Goal: Transaction & Acquisition: Purchase product/service

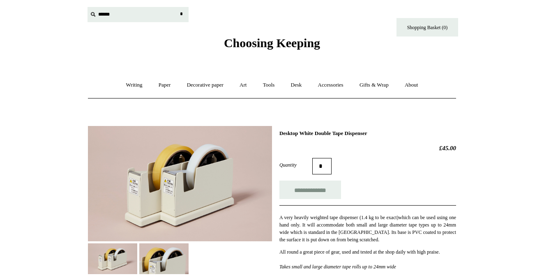
click at [102, 15] on input "text" at bounding box center [138, 14] width 101 height 15
click at [114, 15] on input "text" at bounding box center [138, 14] width 101 height 15
type input "*****"
click at [181, 14] on input "*" at bounding box center [181, 14] width 8 height 14
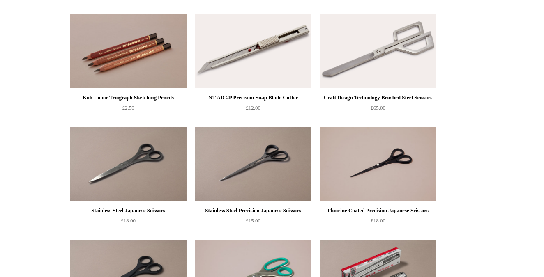
scroll to position [159, 0]
click at [247, 51] on img at bounding box center [253, 51] width 117 height 74
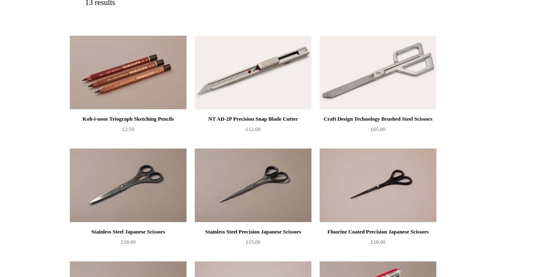
scroll to position [138, 0]
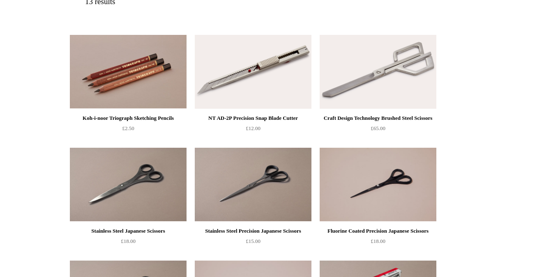
click at [263, 180] on img at bounding box center [253, 185] width 117 height 74
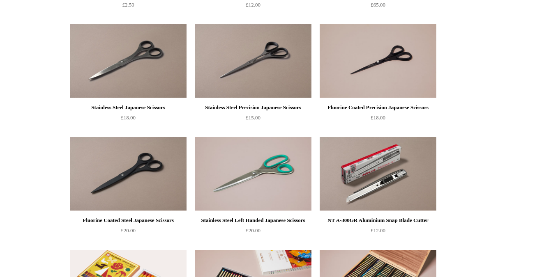
scroll to position [267, 0]
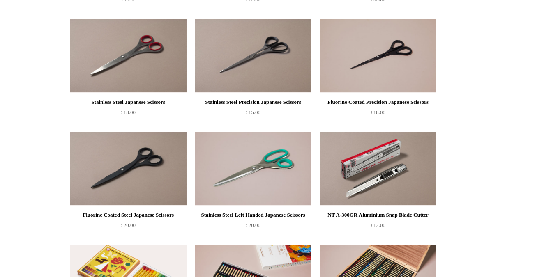
click at [142, 52] on img at bounding box center [128, 56] width 117 height 74
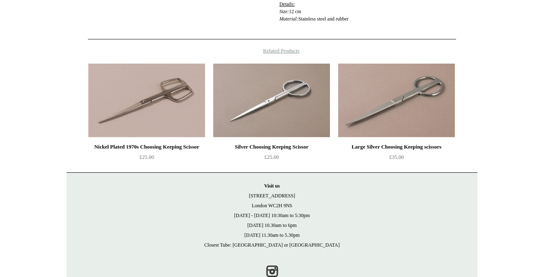
scroll to position [268, 0]
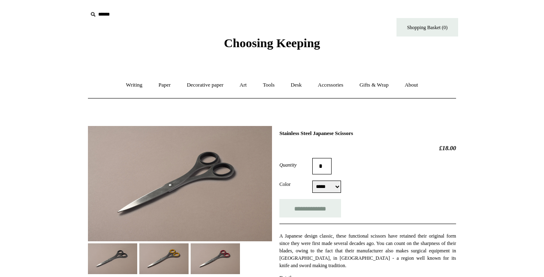
select select "*****"
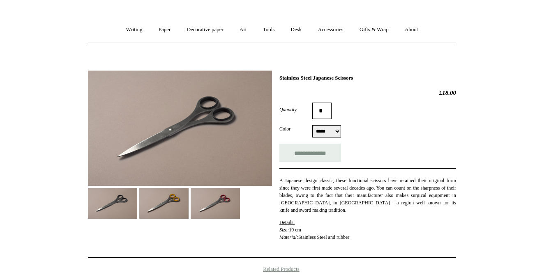
scroll to position [55, 0]
click at [219, 114] on img at bounding box center [180, 129] width 184 height 116
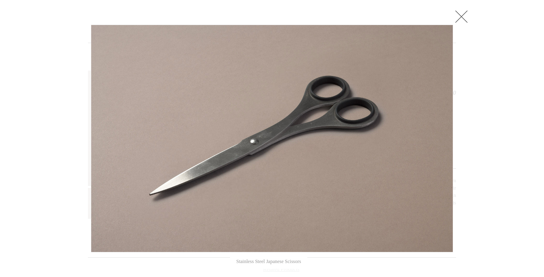
click at [463, 14] on link at bounding box center [461, 16] width 16 height 16
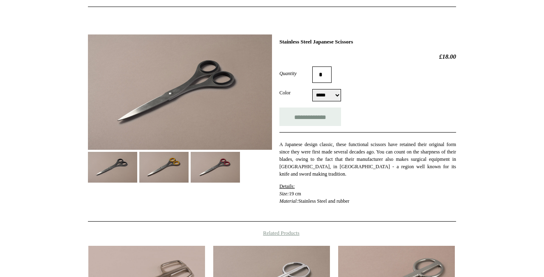
scroll to position [87, 0]
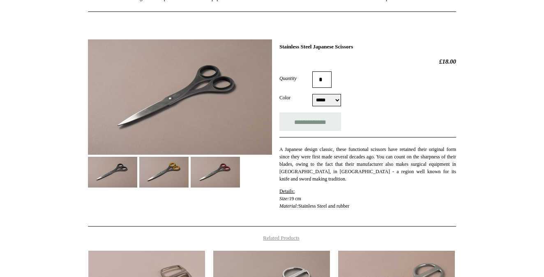
click at [220, 83] on img at bounding box center [180, 97] width 184 height 116
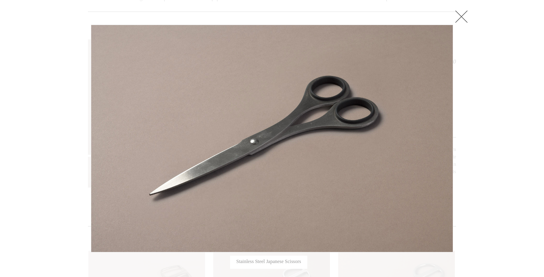
click at [465, 15] on link at bounding box center [461, 16] width 16 height 16
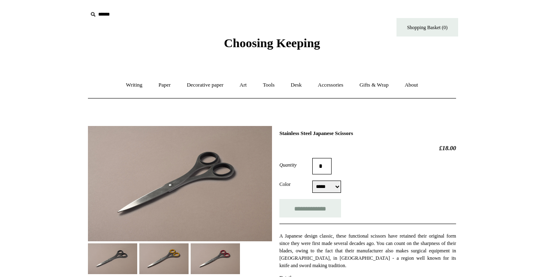
scroll to position [0, 0]
click at [87, 15] on div "Choosing Keeping" at bounding box center [272, 25] width 411 height 51
click at [97, 15] on icon at bounding box center [92, 14] width 9 height 9
click at [93, 14] on icon at bounding box center [92, 14] width 9 height 9
click at [103, 16] on input "text" at bounding box center [138, 14] width 101 height 15
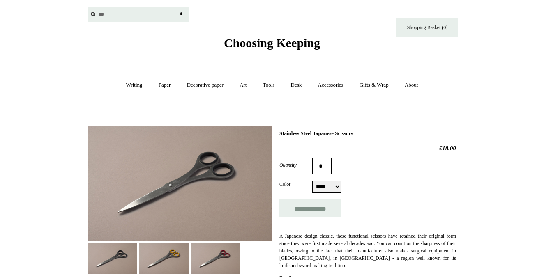
type input "***"
click at [181, 14] on input "*" at bounding box center [181, 14] width 8 height 14
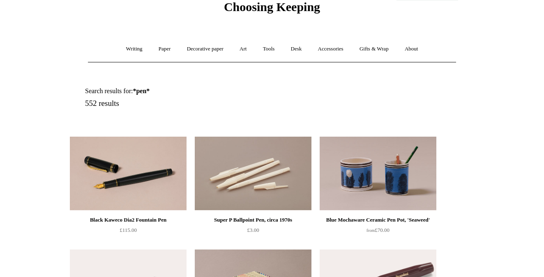
scroll to position [47, 0]
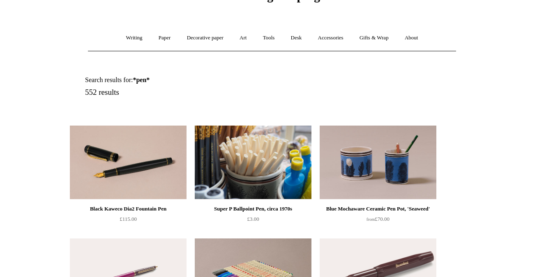
click at [272, 149] on img at bounding box center [253, 163] width 117 height 74
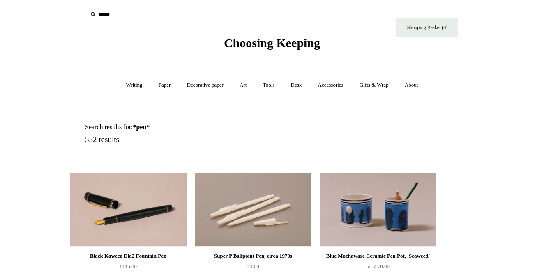
scroll to position [0, 0]
click at [94, 14] on icon at bounding box center [92, 14] width 9 height 9
click at [92, 16] on icon at bounding box center [92, 14] width 9 height 9
click at [109, 16] on input "text" at bounding box center [138, 14] width 101 height 15
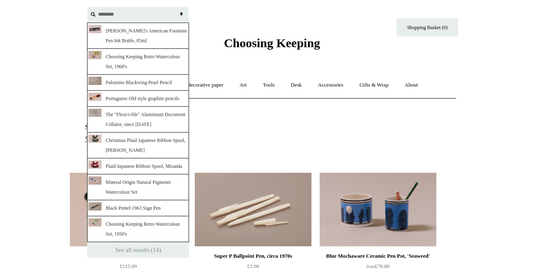
type input "********"
click at [181, 14] on input "*" at bounding box center [181, 14] width 8 height 14
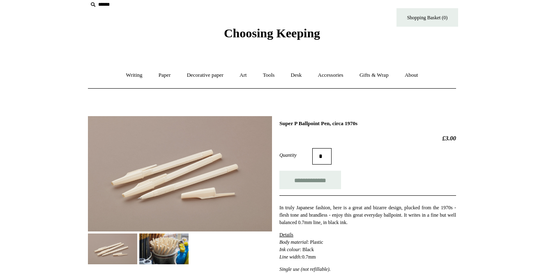
scroll to position [12, 0]
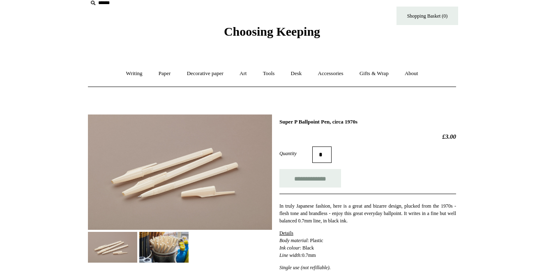
click at [175, 180] on img at bounding box center [180, 173] width 184 height 116
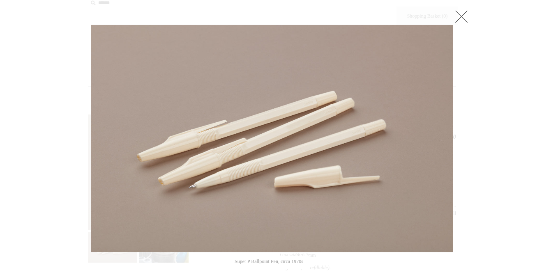
click at [464, 14] on link at bounding box center [461, 16] width 16 height 16
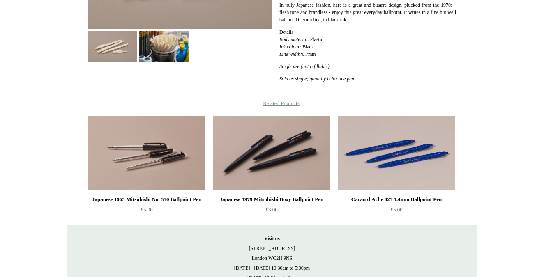
scroll to position [213, 0]
click at [173, 174] on img at bounding box center [146, 153] width 117 height 74
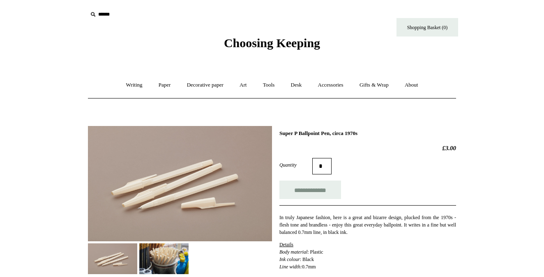
scroll to position [0, 0]
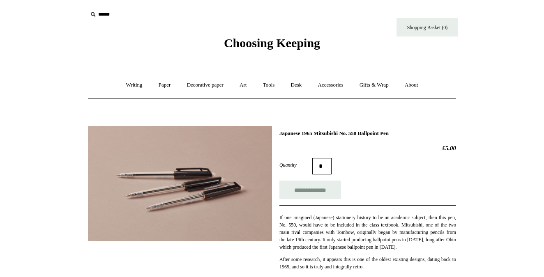
click at [203, 177] on img at bounding box center [180, 184] width 184 height 116
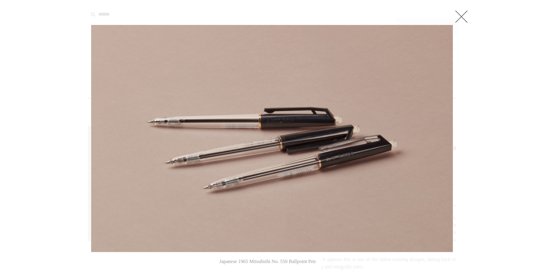
click at [460, 16] on link at bounding box center [461, 16] width 16 height 16
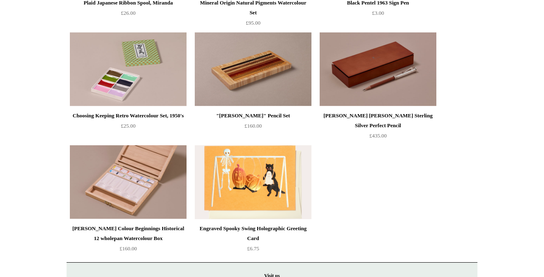
scroll to position [481, 0]
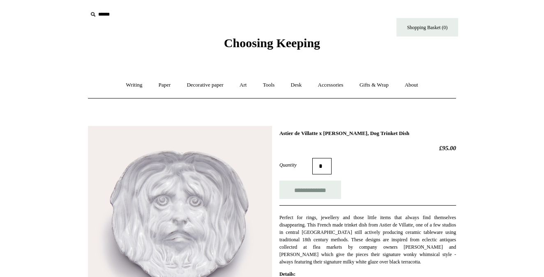
click at [103, 15] on input "text" at bounding box center [138, 14] width 101 height 15
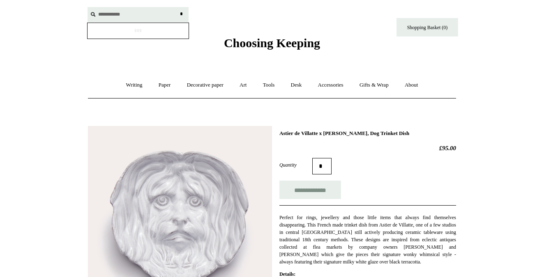
type input "**********"
click at [181, 14] on input "*" at bounding box center [181, 14] width 8 height 14
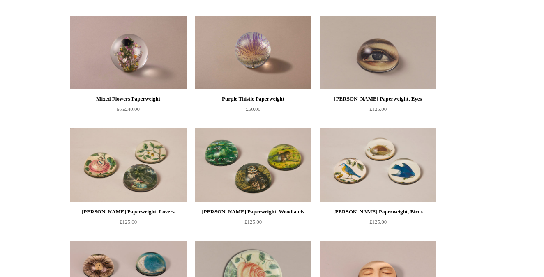
scroll to position [130, 0]
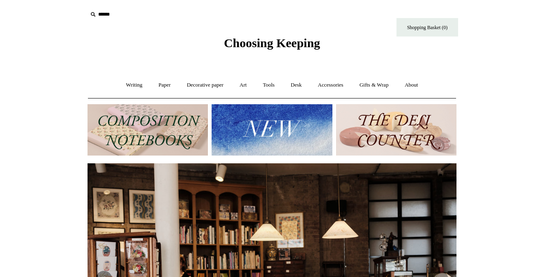
click at [95, 15] on icon at bounding box center [92, 14] width 9 height 9
click at [109, 15] on input "text" at bounding box center [138, 14] width 101 height 15
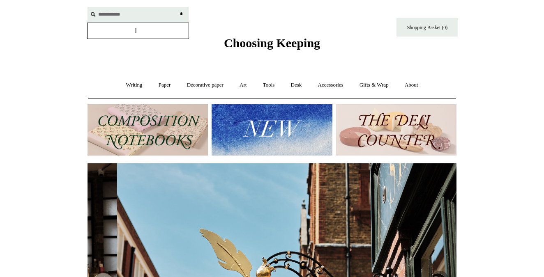
scroll to position [0, 369]
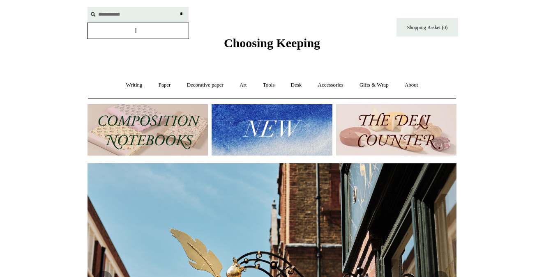
type input "**********"
click at [181, 14] on input "*" at bounding box center [181, 14] width 8 height 14
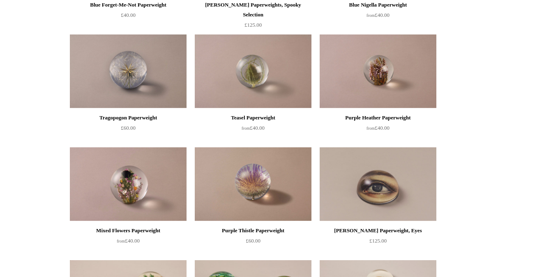
scroll to position [247, 0]
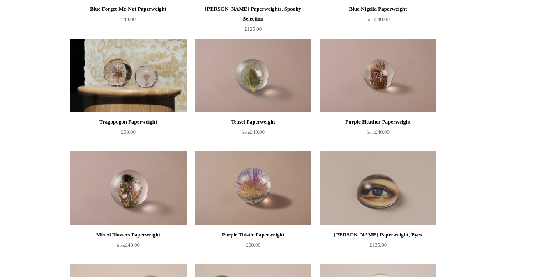
click at [115, 72] on img at bounding box center [128, 76] width 117 height 74
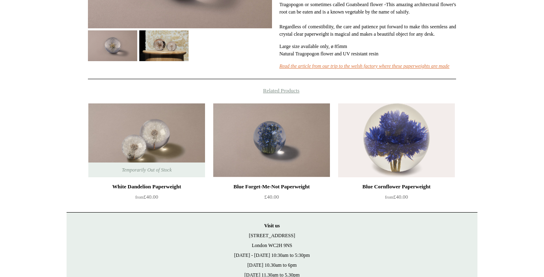
scroll to position [214, 0]
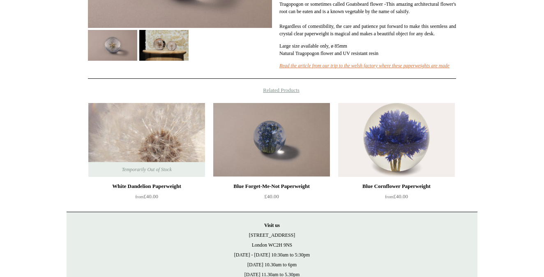
click at [141, 157] on img at bounding box center [146, 140] width 117 height 74
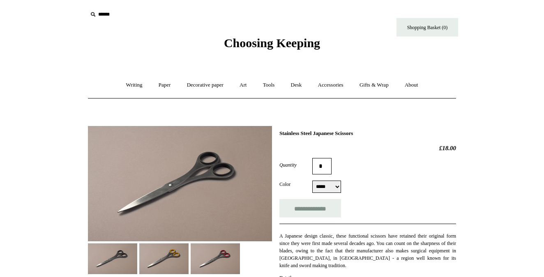
select select "*****"
